Goal: Task Accomplishment & Management: Complete application form

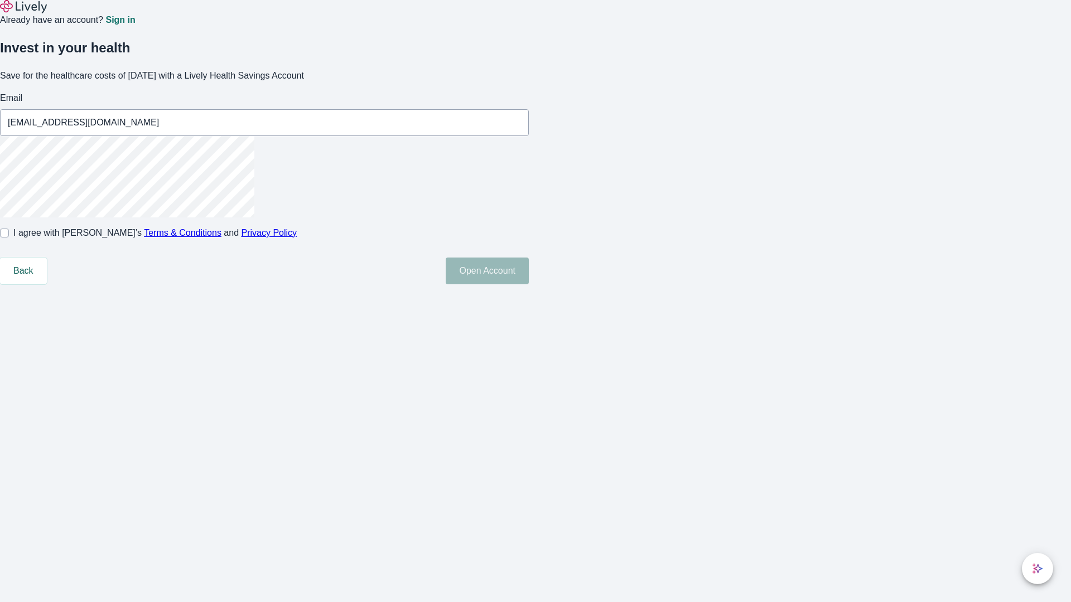
click at [9, 238] on input "I agree with Lively’s Terms & Conditions and Privacy Policy" at bounding box center [4, 233] width 9 height 9
checkbox input "true"
click at [529, 284] on button "Open Account" at bounding box center [487, 271] width 83 height 27
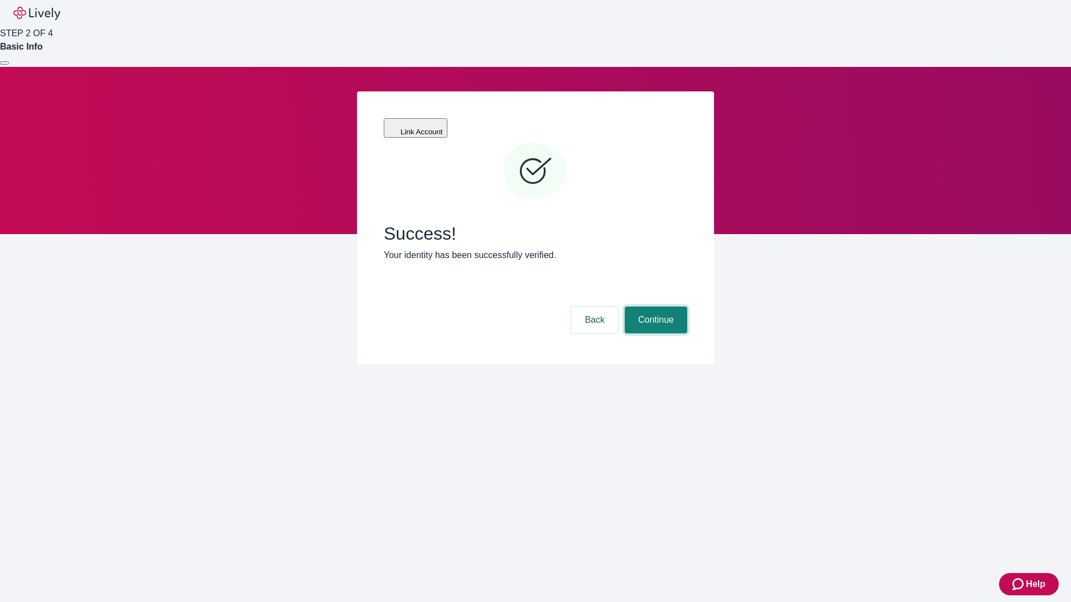
click at [654, 307] on button "Continue" at bounding box center [655, 320] width 62 height 27
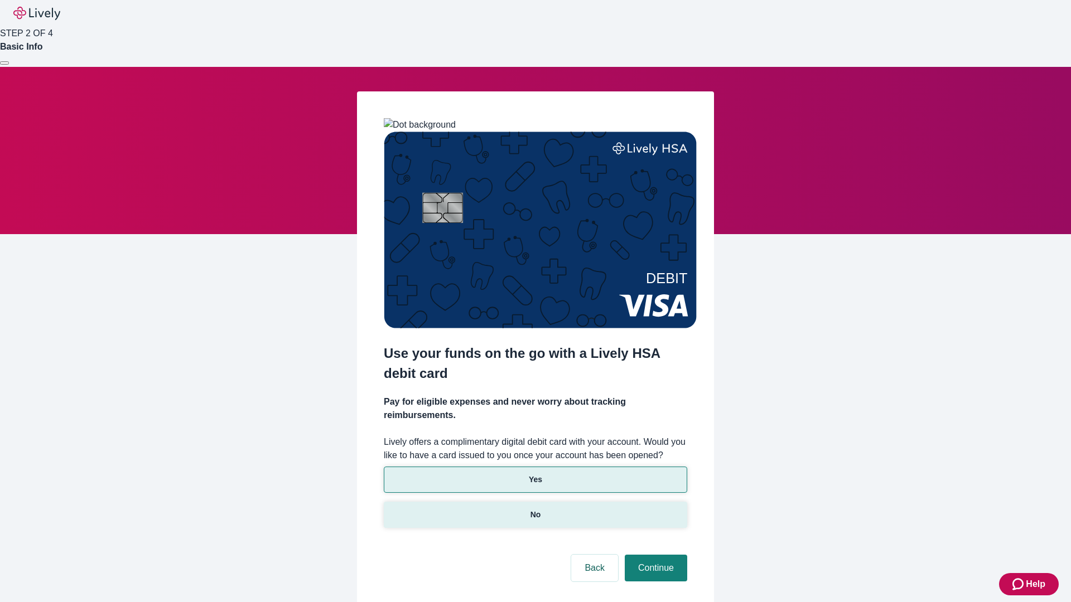
click at [535, 509] on p "No" at bounding box center [535, 515] width 11 height 12
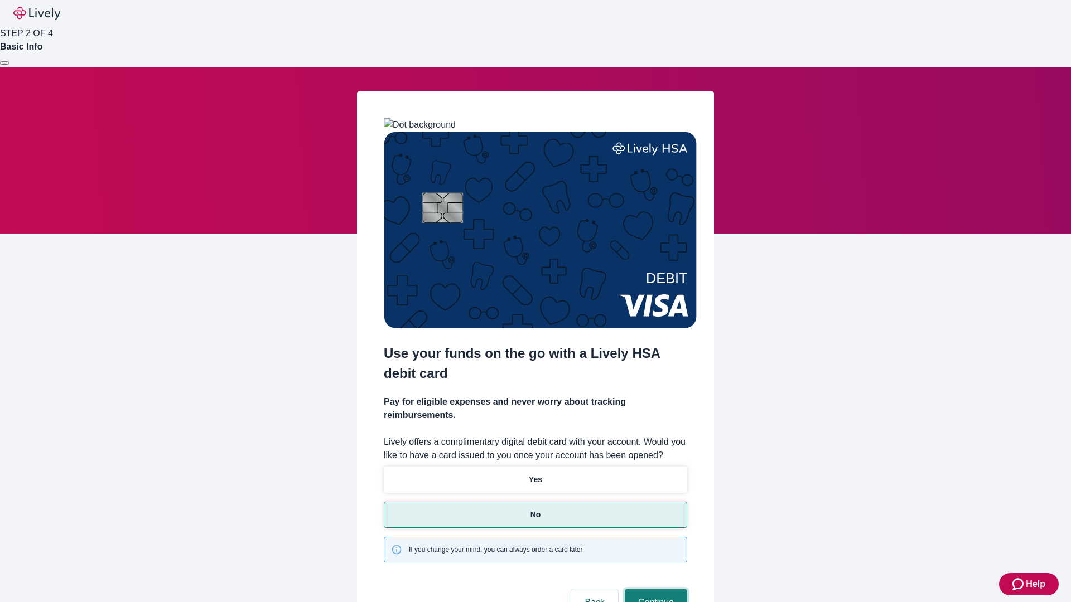
click at [654, 589] on button "Continue" at bounding box center [655, 602] width 62 height 27
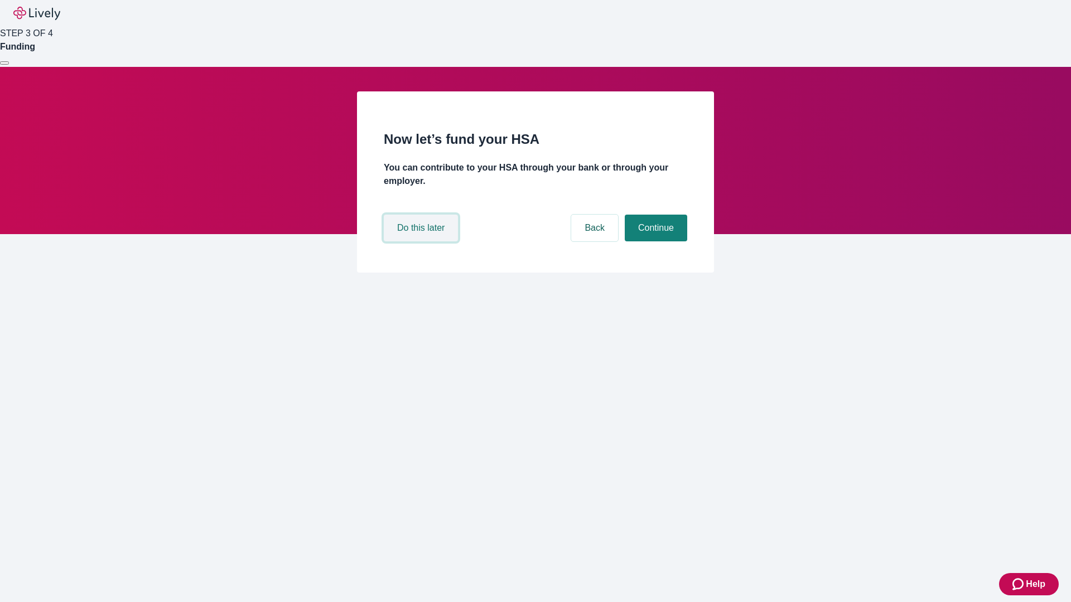
click at [422, 241] on button "Do this later" at bounding box center [421, 228] width 74 height 27
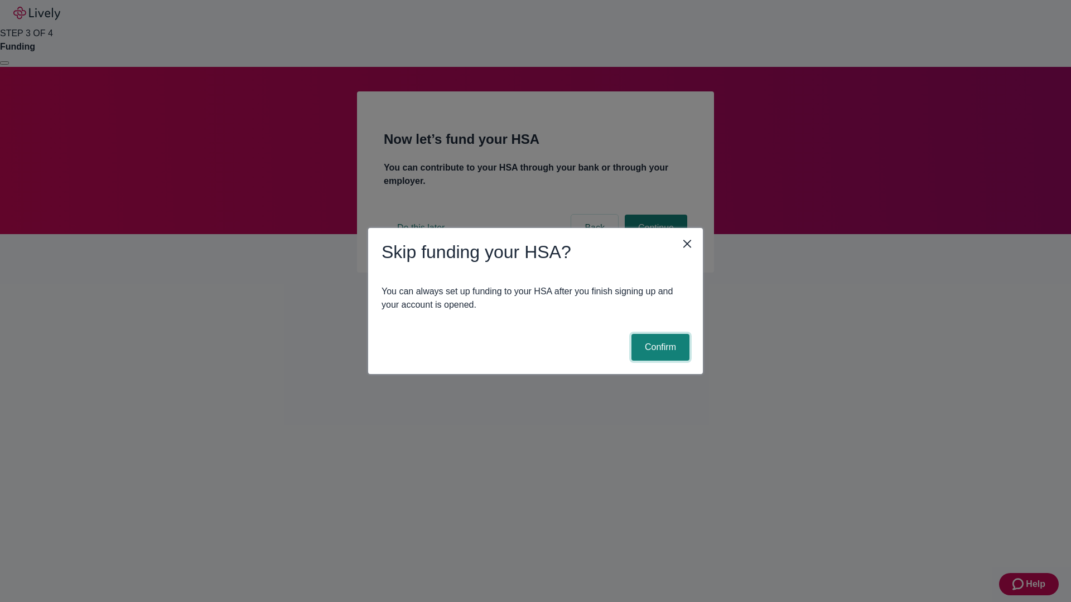
click at [659, 347] on button "Confirm" at bounding box center [660, 347] width 58 height 27
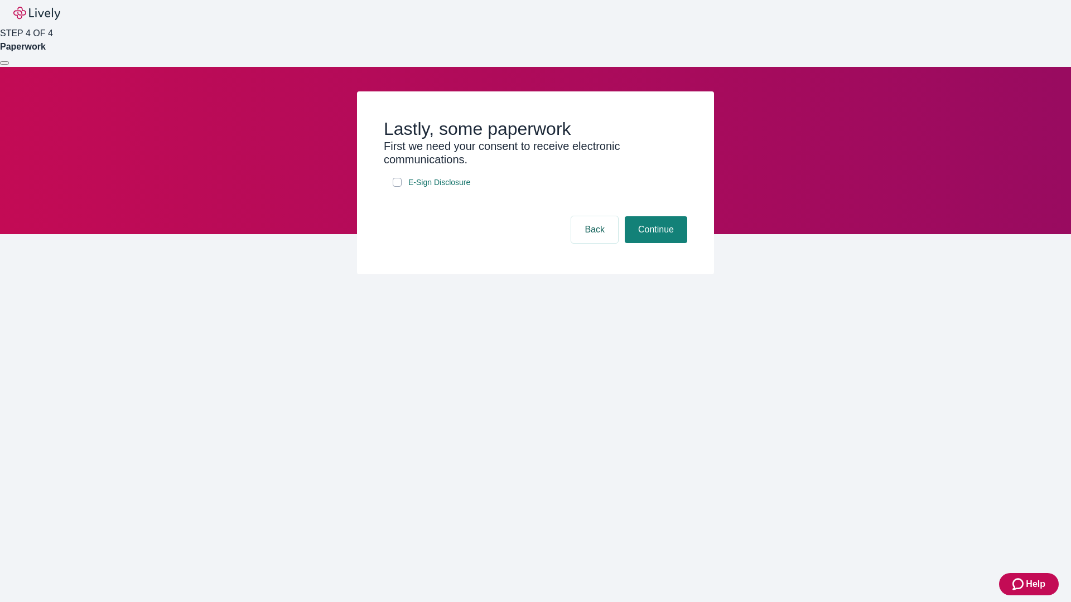
click at [397, 187] on input "E-Sign Disclosure" at bounding box center [397, 182] width 9 height 9
checkbox input "true"
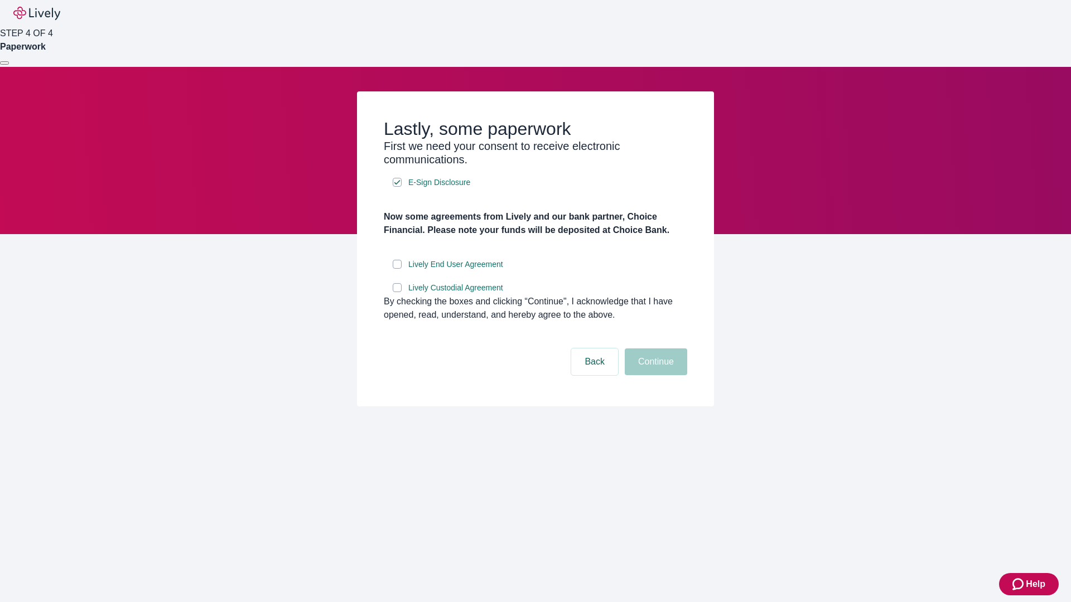
click at [397, 269] on input "Lively End User Agreement" at bounding box center [397, 264] width 9 height 9
checkbox input "true"
click at [397, 292] on input "Lively Custodial Agreement" at bounding box center [397, 287] width 9 height 9
checkbox input "true"
click at [654, 375] on button "Continue" at bounding box center [655, 361] width 62 height 27
